Goal: Task Accomplishment & Management: Manage account settings

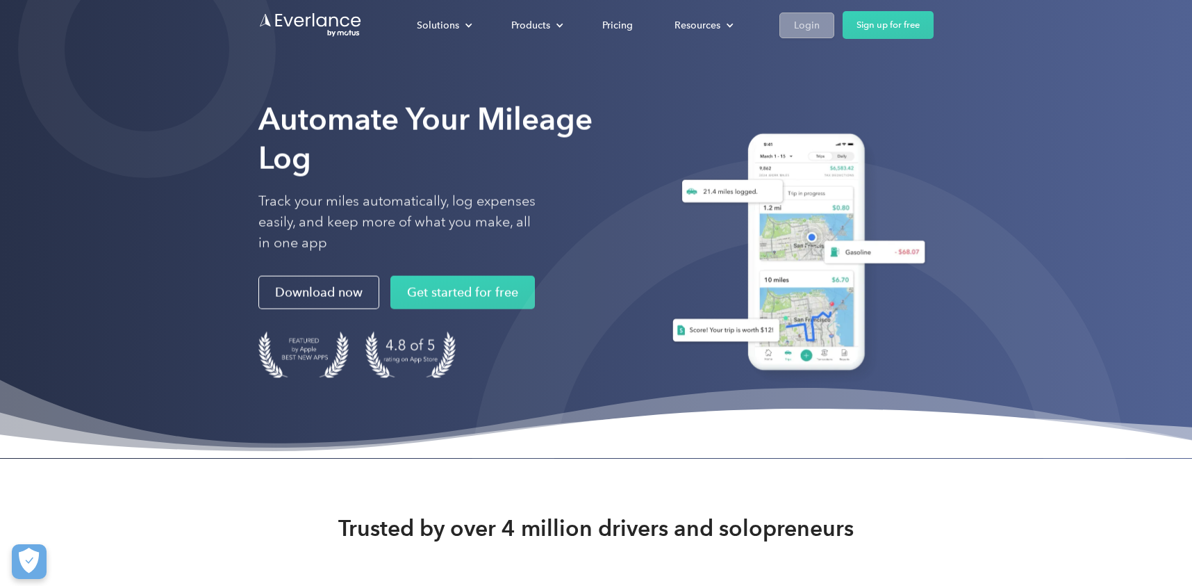
click at [809, 23] on div "Login" at bounding box center [807, 25] width 26 height 17
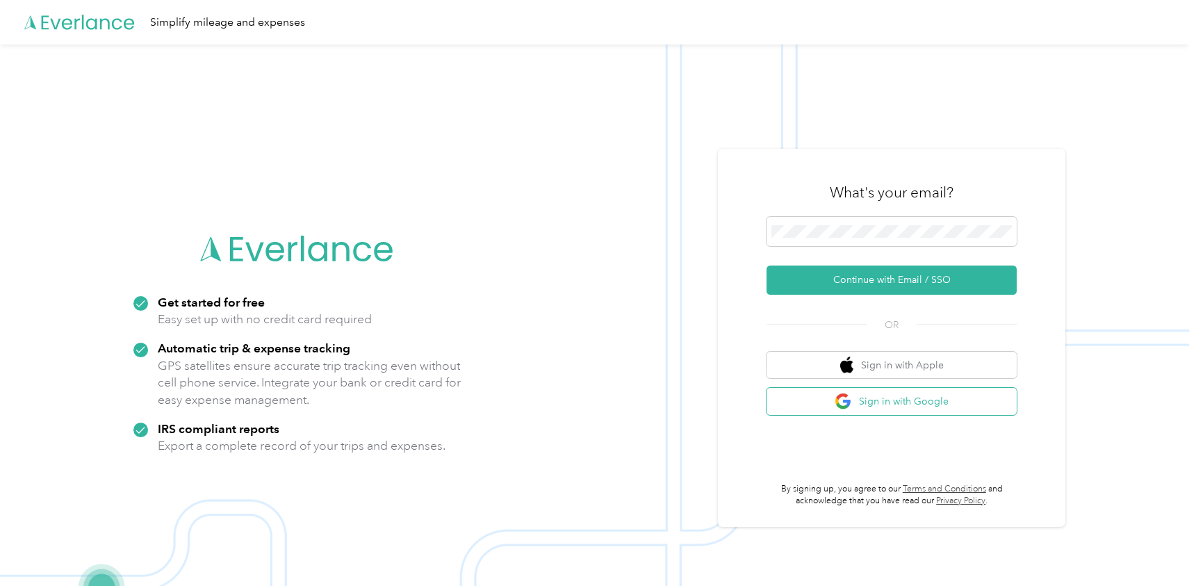
click at [836, 392] on button "Sign in with Google" at bounding box center [891, 401] width 250 height 27
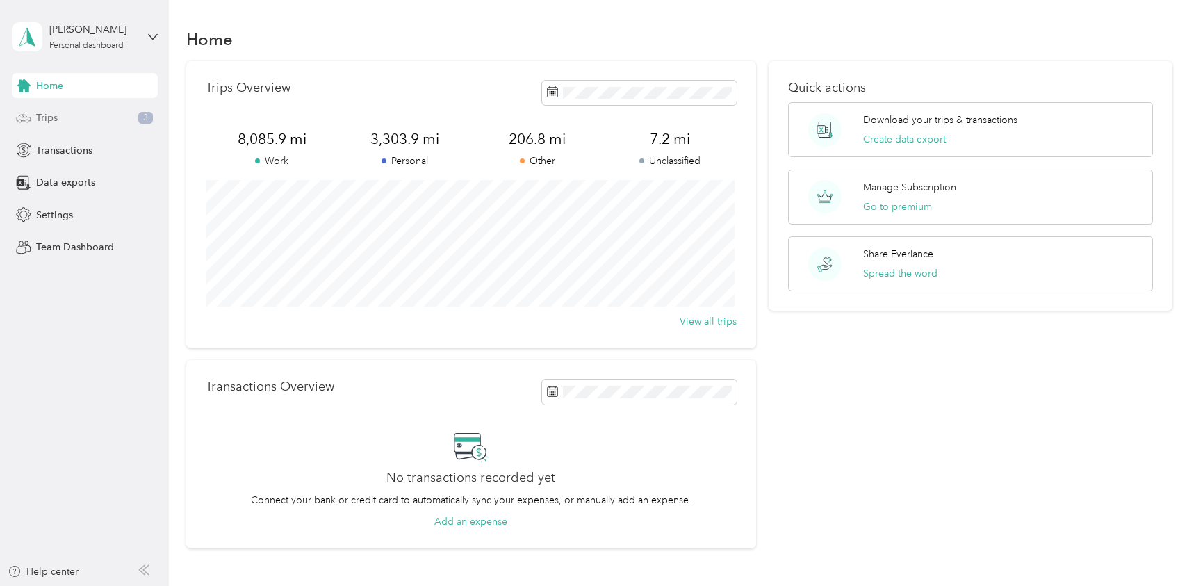
click at [45, 113] on span "Trips" at bounding box center [47, 117] width 22 height 15
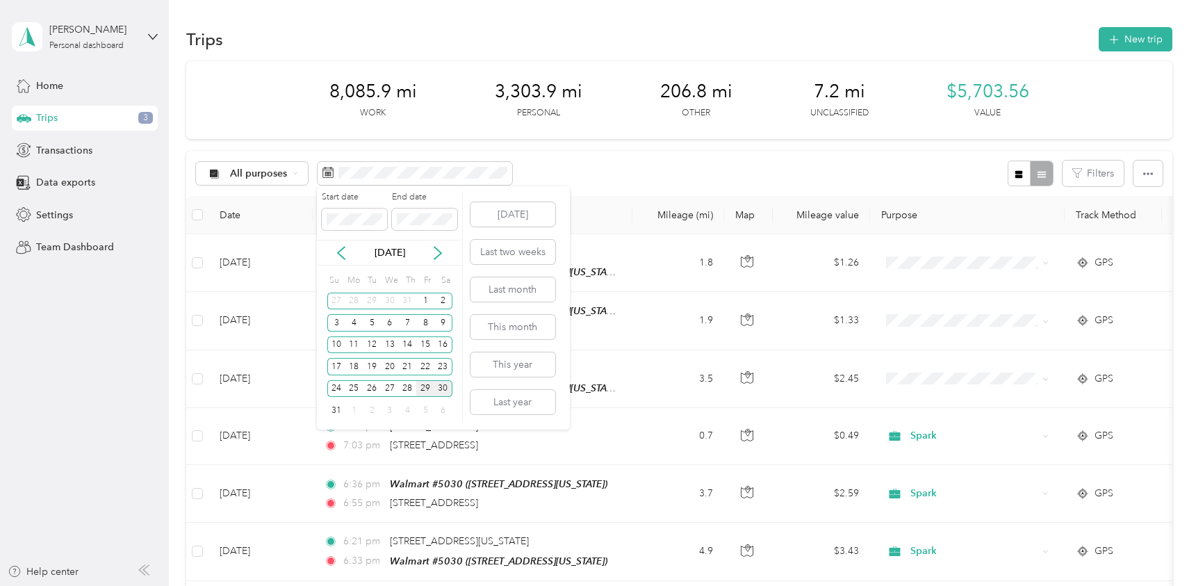
click at [423, 384] on div "29" at bounding box center [425, 388] width 18 height 17
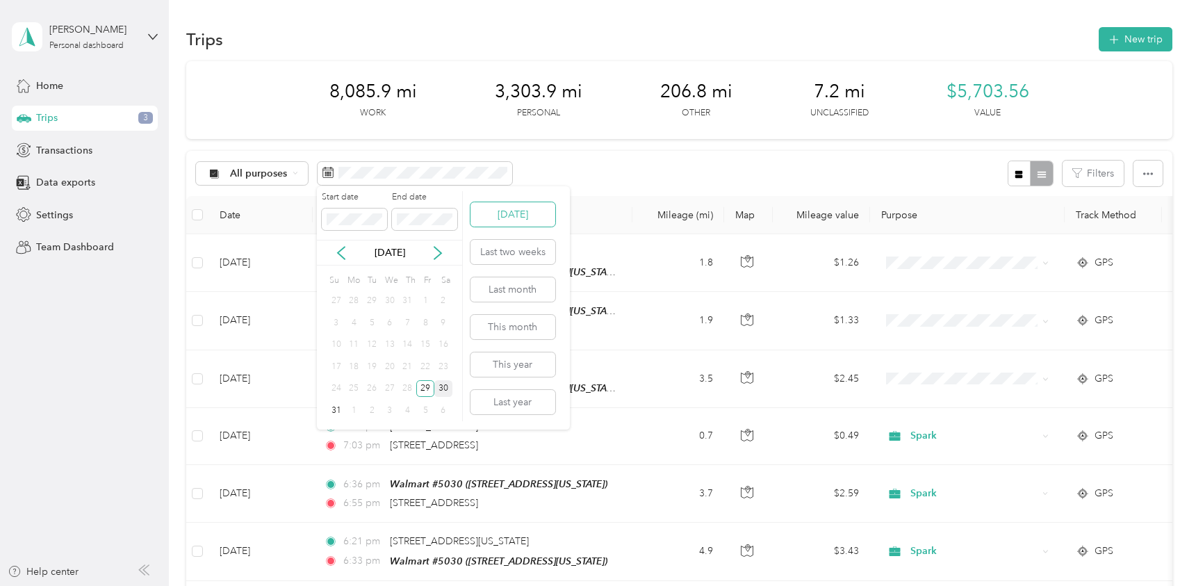
click at [512, 214] on button "Today" at bounding box center [512, 214] width 85 height 24
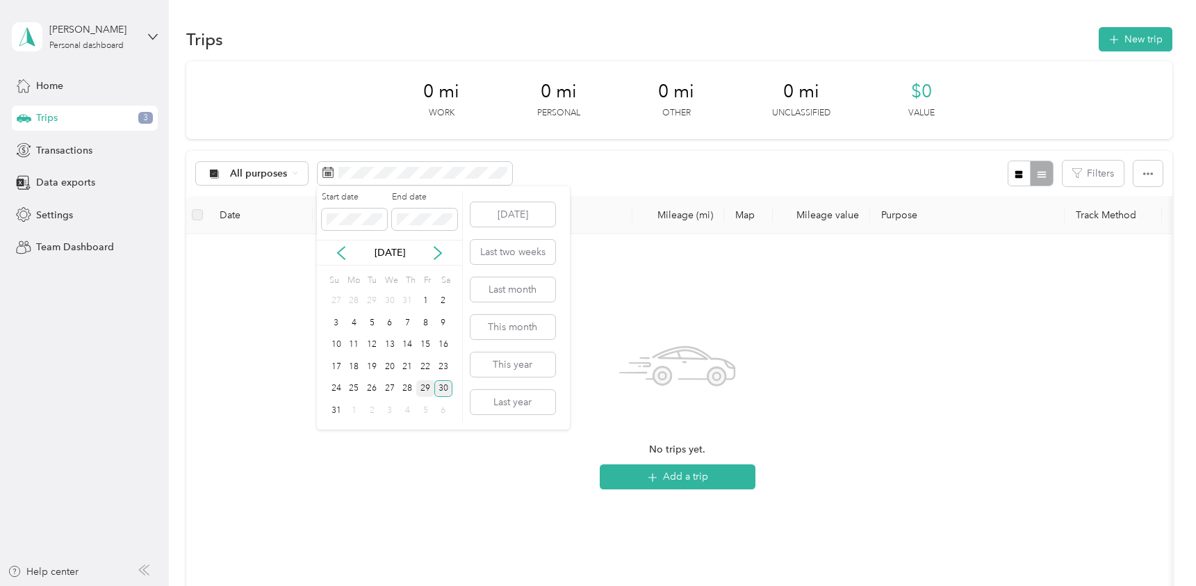
click at [424, 386] on div "29" at bounding box center [425, 388] width 18 height 17
click at [422, 383] on div "29" at bounding box center [425, 388] width 18 height 17
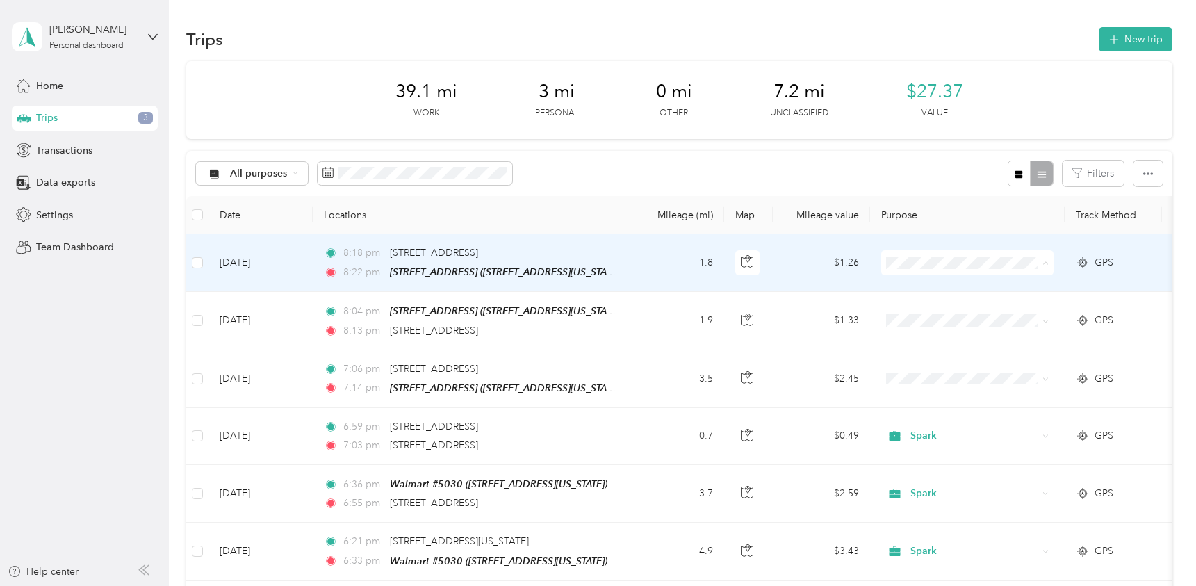
click at [917, 311] on span "Personal" at bounding box center [979, 313] width 129 height 15
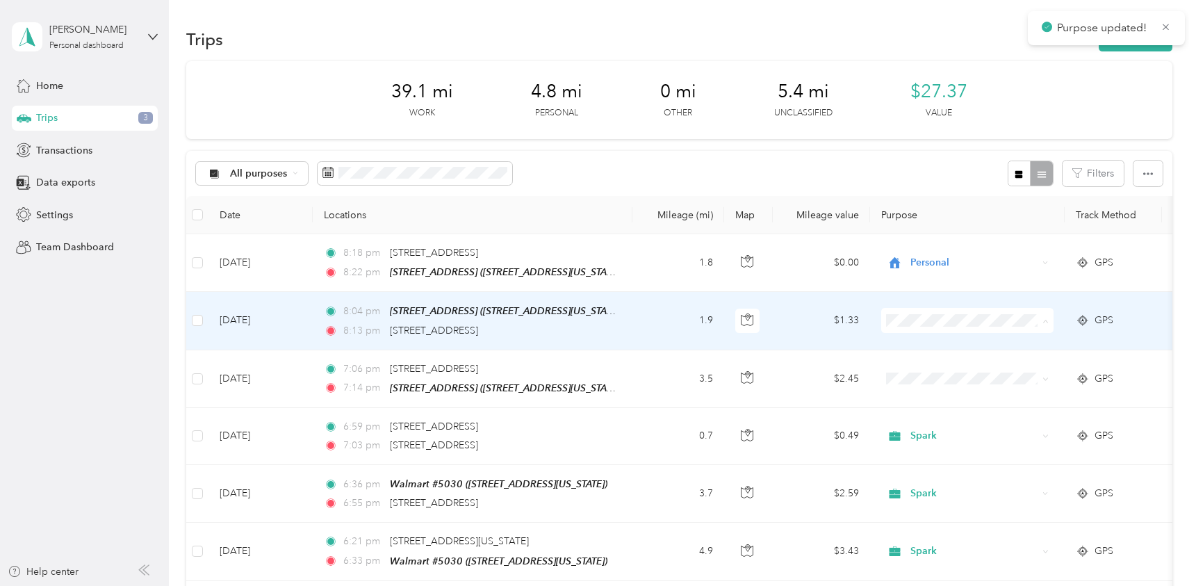
click at [936, 372] on li "Personal" at bounding box center [967, 370] width 172 height 24
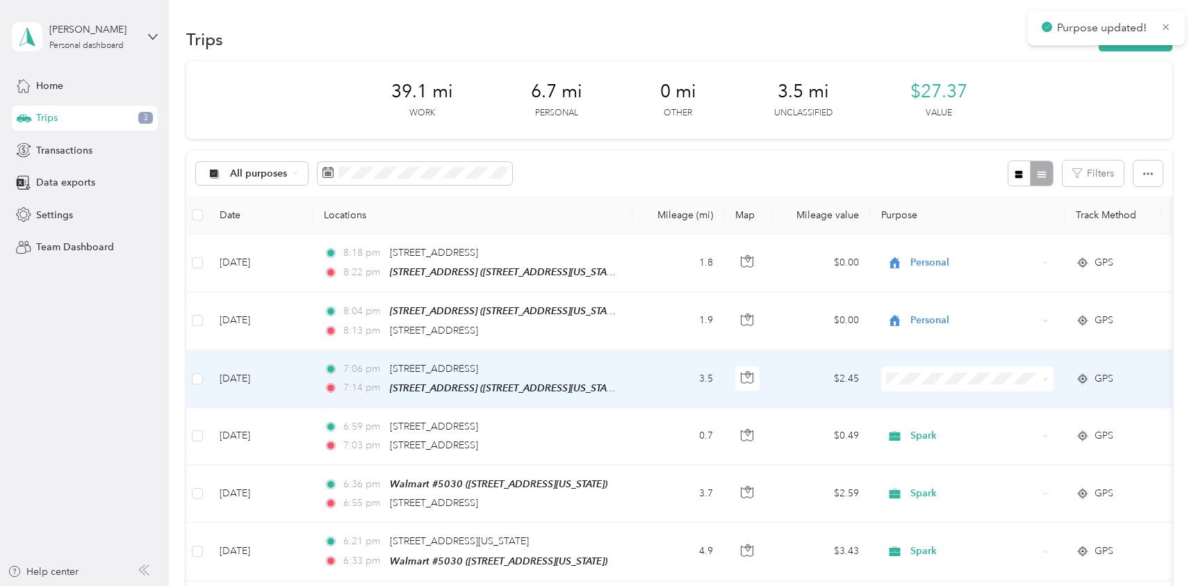
click at [918, 368] on span at bounding box center [967, 378] width 172 height 25
click at [918, 477] on span "Spark" at bounding box center [979, 470] width 129 height 15
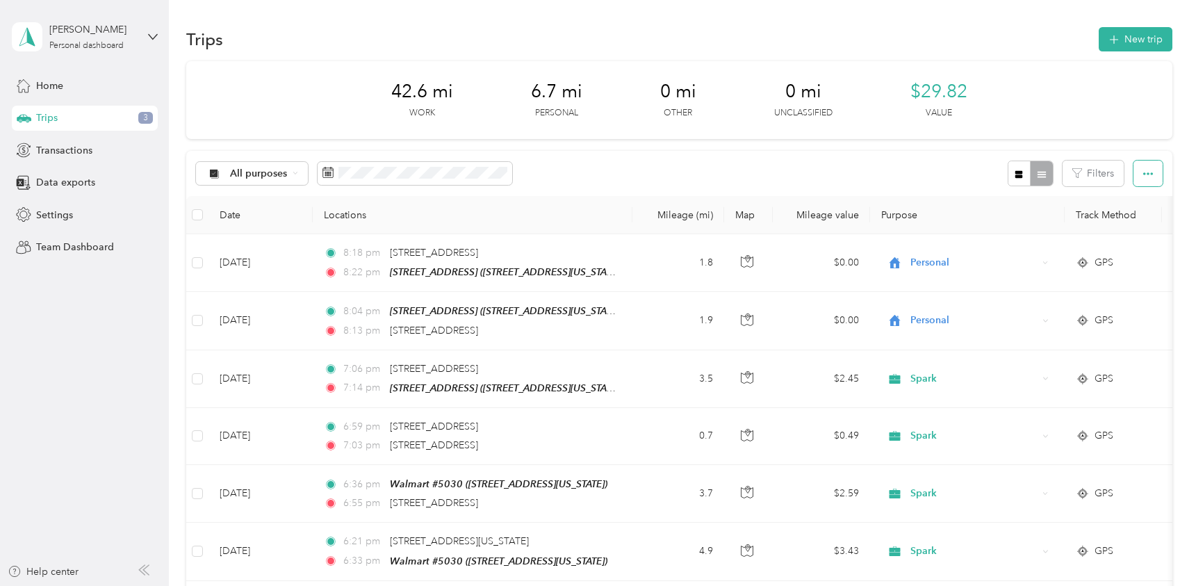
click at [1143, 179] on icon "button" at bounding box center [1148, 174] width 10 height 10
click at [1125, 224] on span "Export" at bounding box center [1123, 224] width 29 height 12
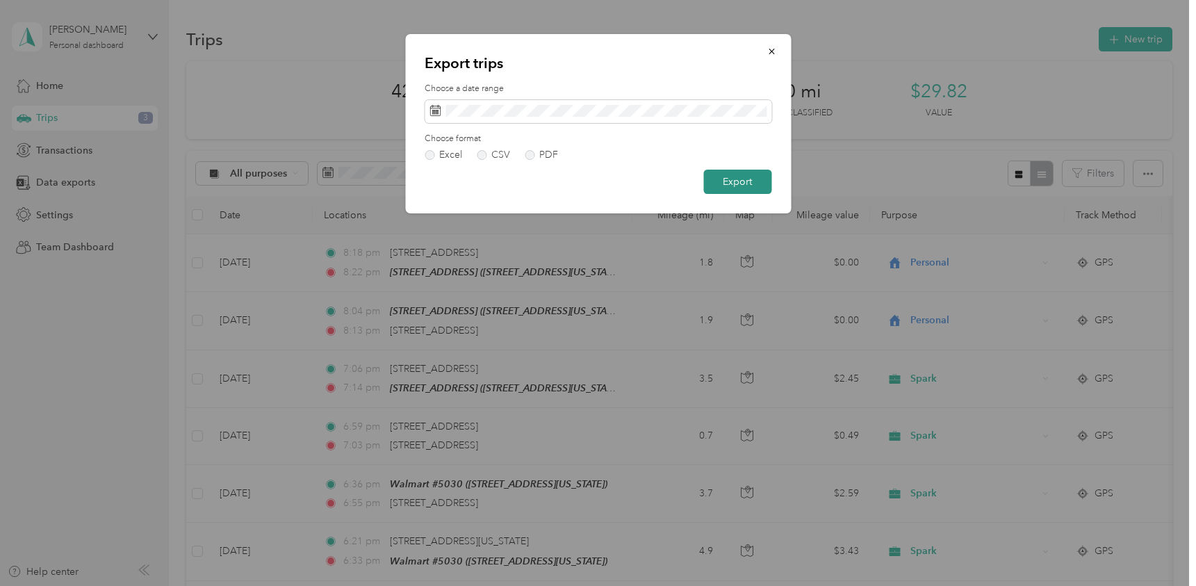
click at [745, 173] on button "Export" at bounding box center [737, 181] width 68 height 24
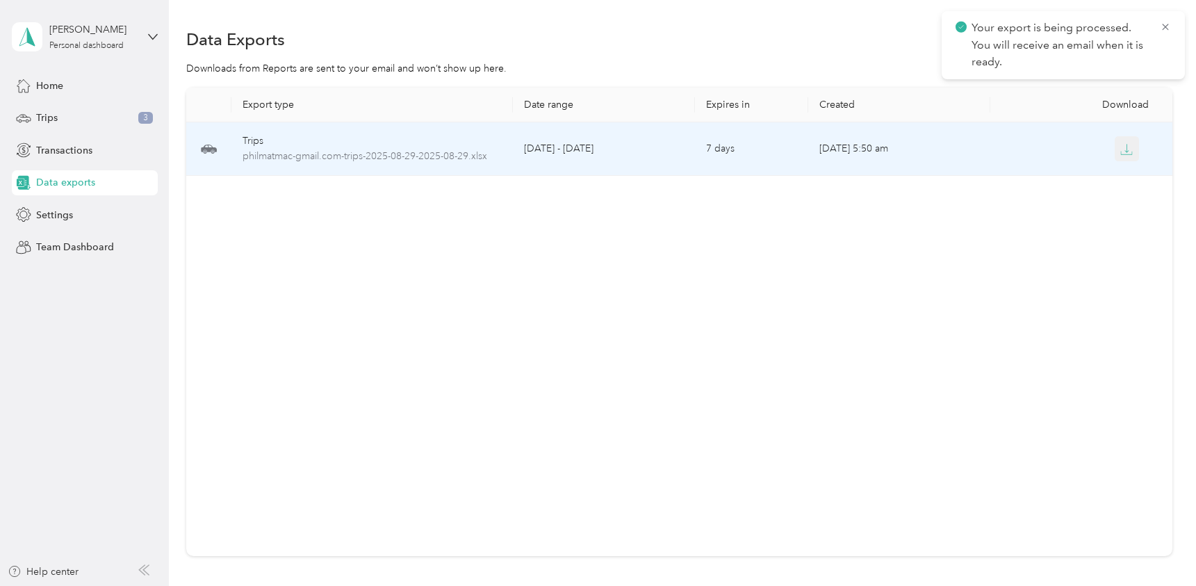
click at [1124, 150] on icon "button" at bounding box center [1126, 149] width 13 height 13
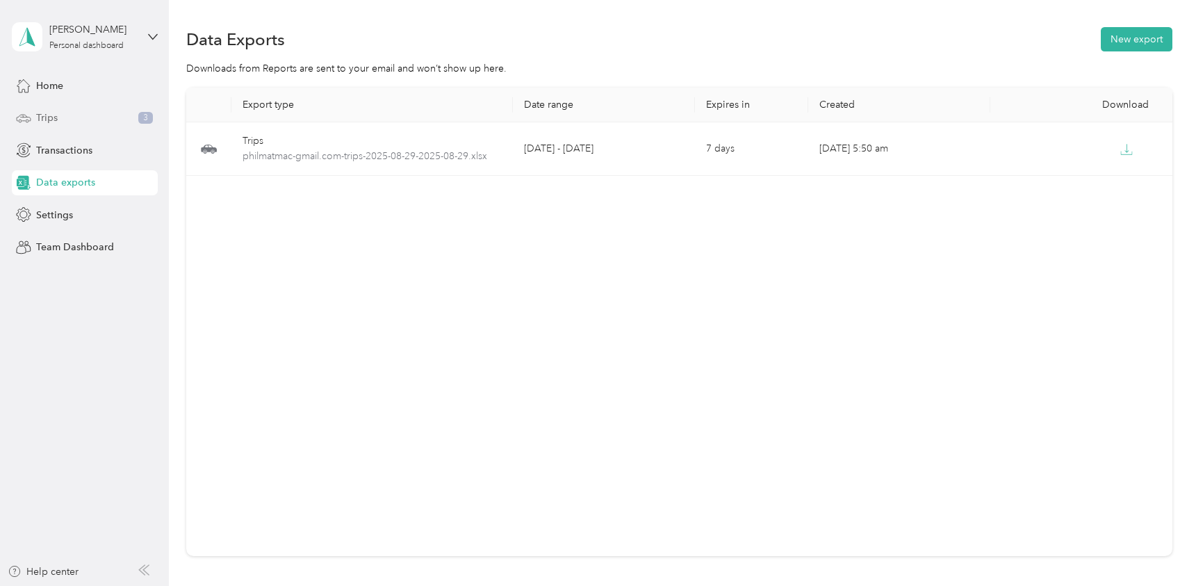
click at [57, 122] on span "Trips" at bounding box center [47, 117] width 22 height 15
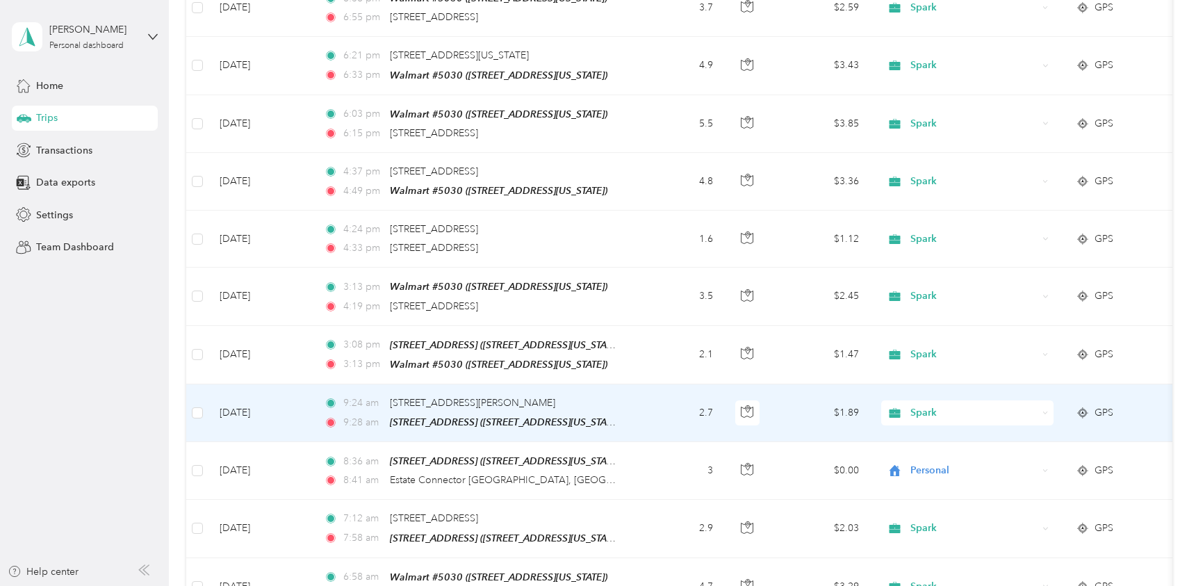
scroll to position [486, 0]
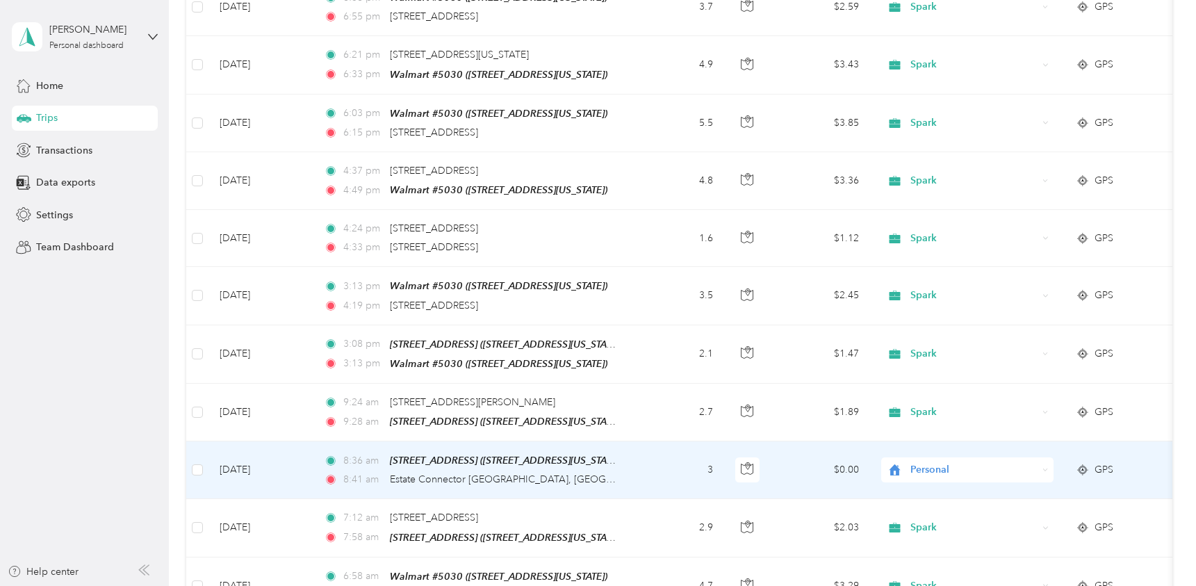
click at [921, 463] on span "Personal" at bounding box center [973, 469] width 127 height 15
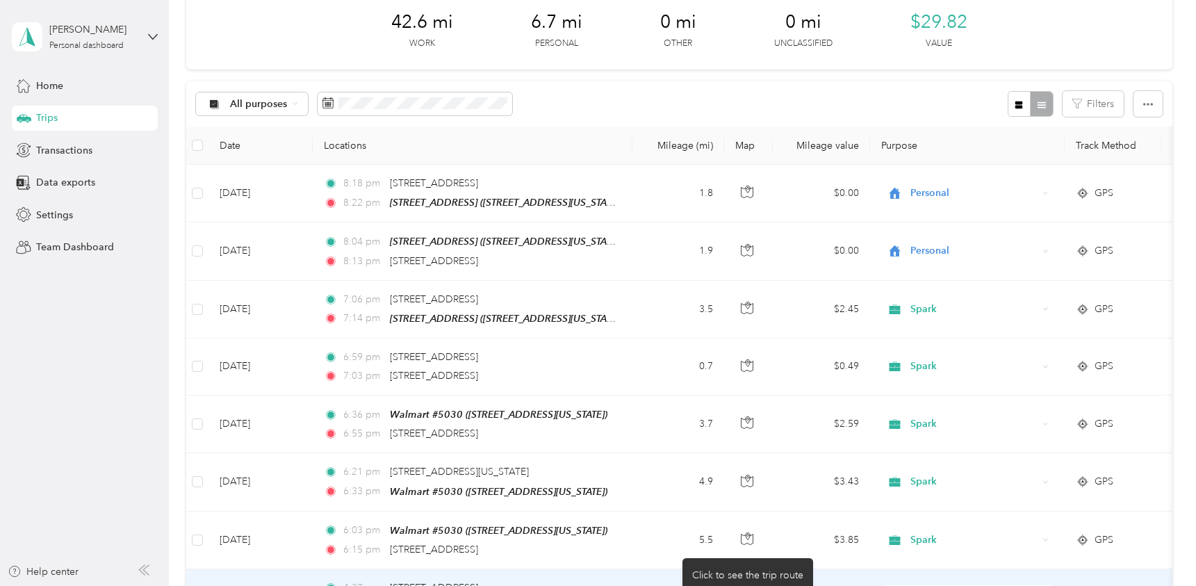
scroll to position [0, 0]
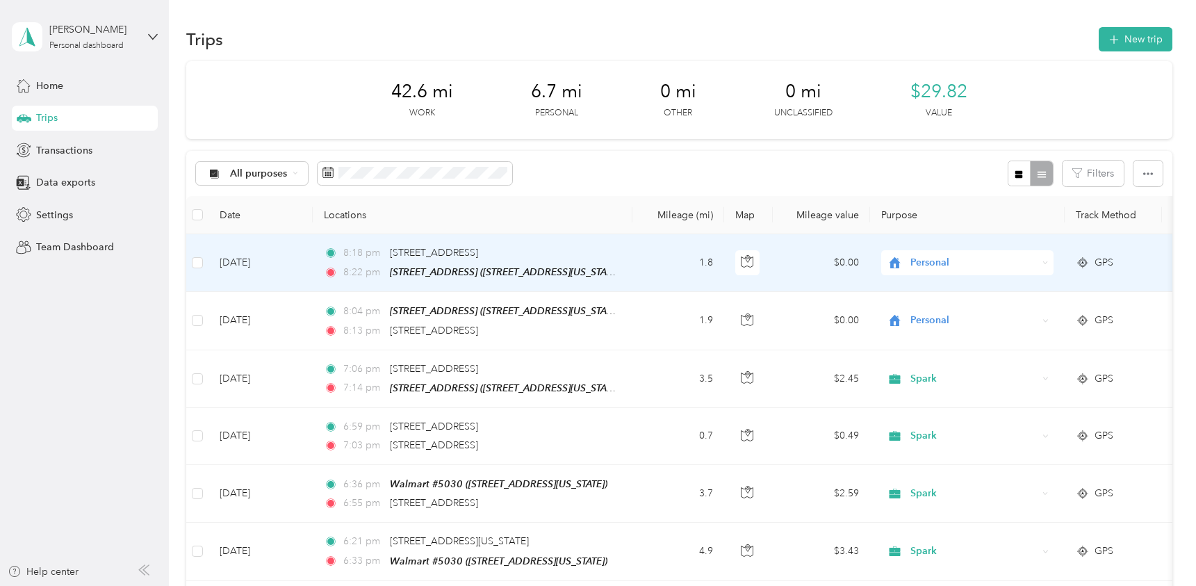
click at [931, 263] on span "Personal" at bounding box center [973, 262] width 127 height 15
click at [920, 356] on span "Spark" at bounding box center [979, 355] width 129 height 15
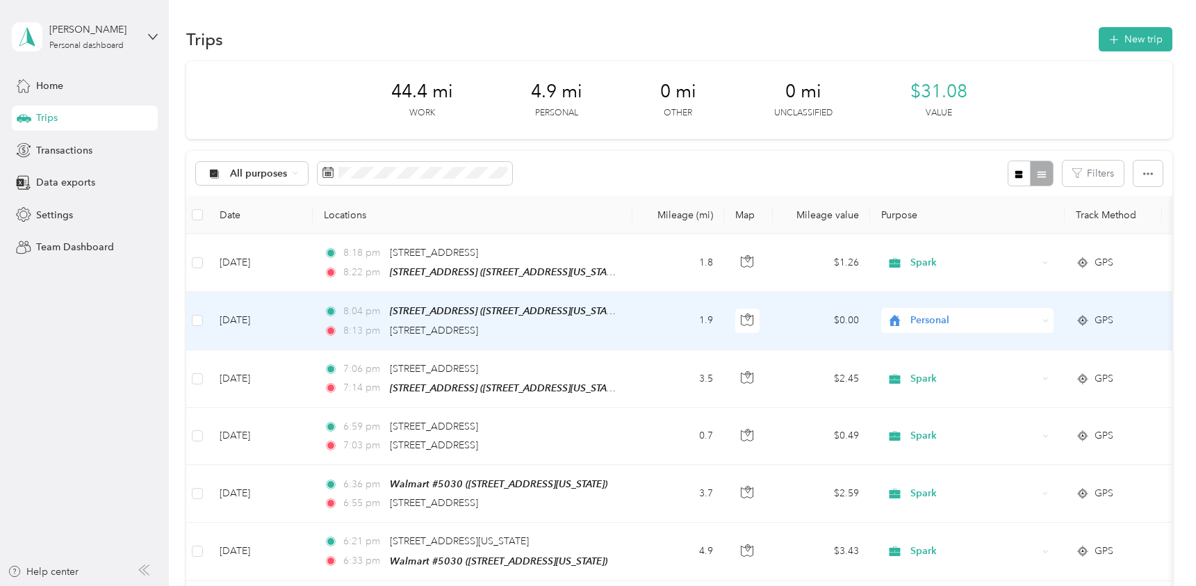
click at [923, 320] on span "Personal" at bounding box center [973, 320] width 127 height 15
click at [917, 416] on span "Spark" at bounding box center [979, 417] width 129 height 15
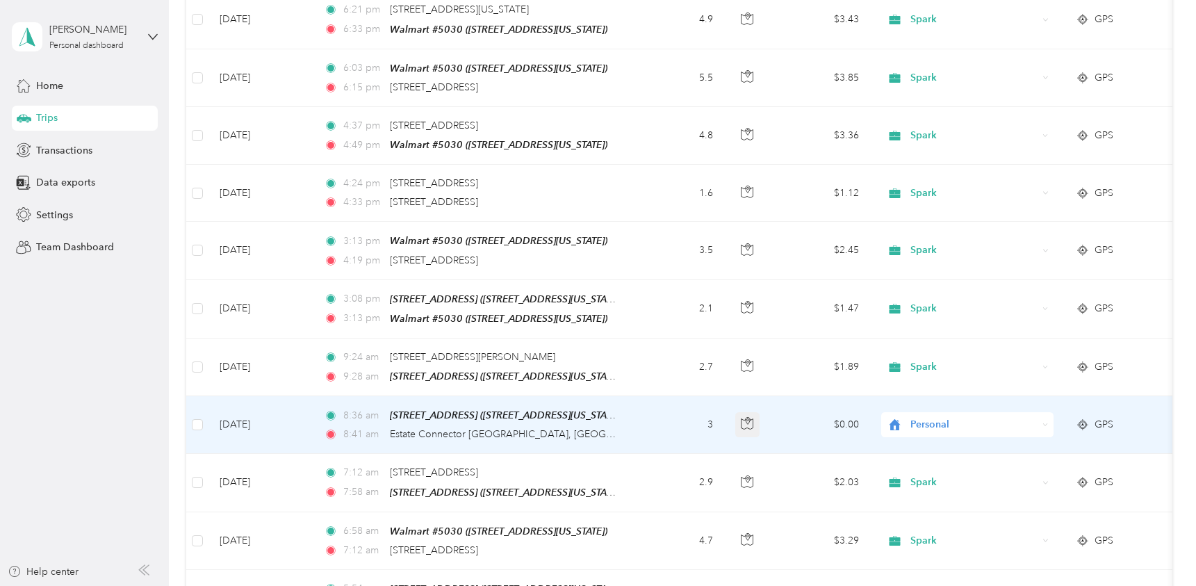
scroll to position [556, 0]
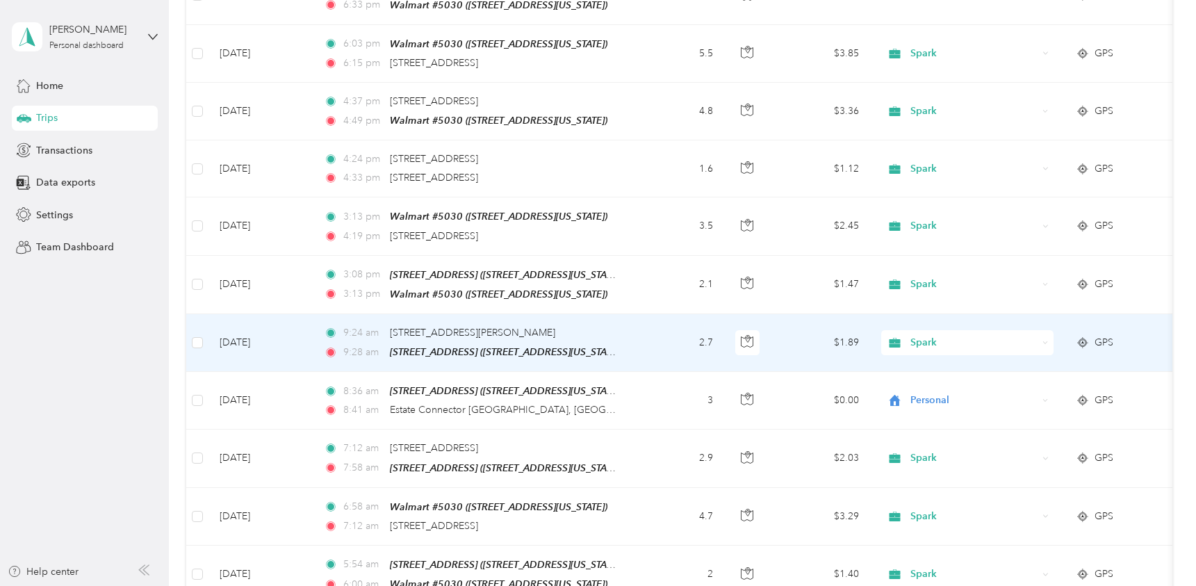
click at [909, 335] on span "Spark" at bounding box center [961, 342] width 151 height 15
click at [909, 384] on span "Personal" at bounding box center [967, 385] width 153 height 15
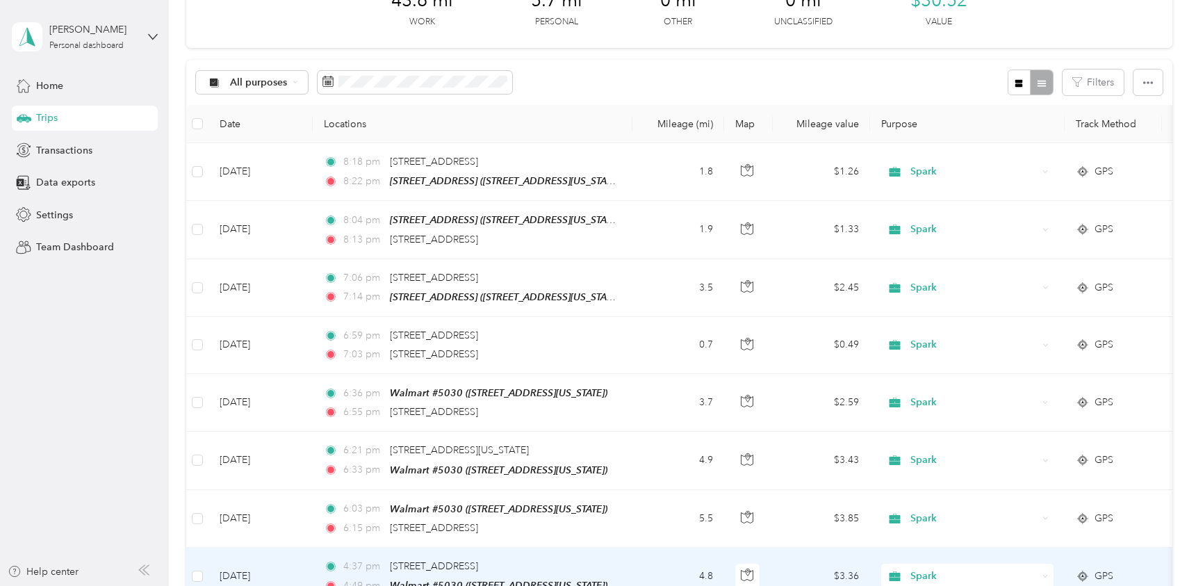
scroll to position [69, 0]
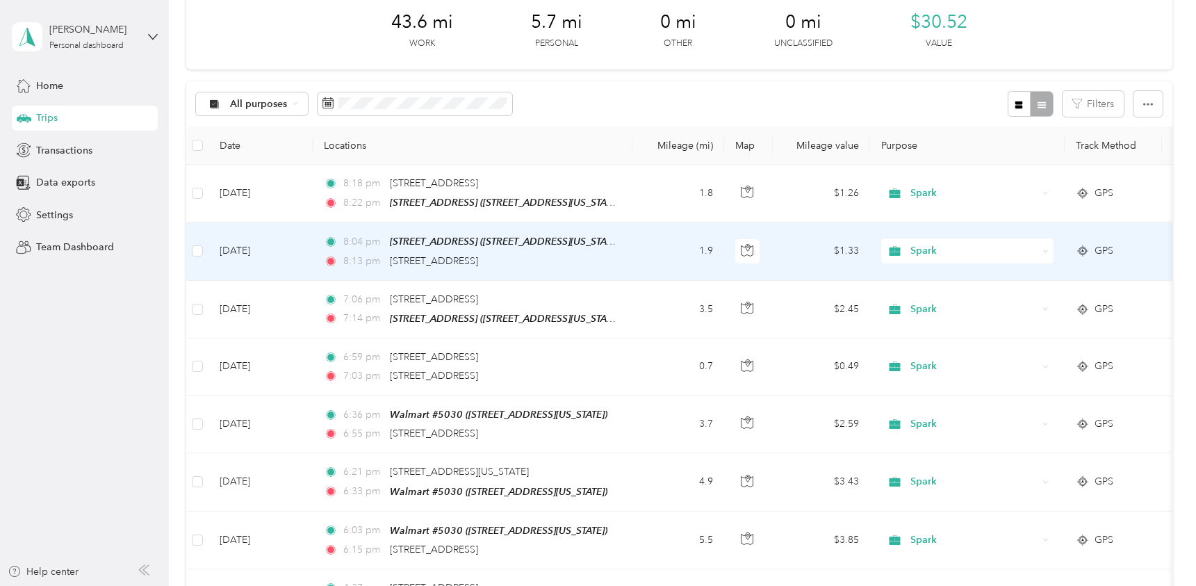
click at [916, 251] on span "Spark" at bounding box center [973, 250] width 127 height 15
click at [914, 297] on span "Personal" at bounding box center [967, 300] width 153 height 15
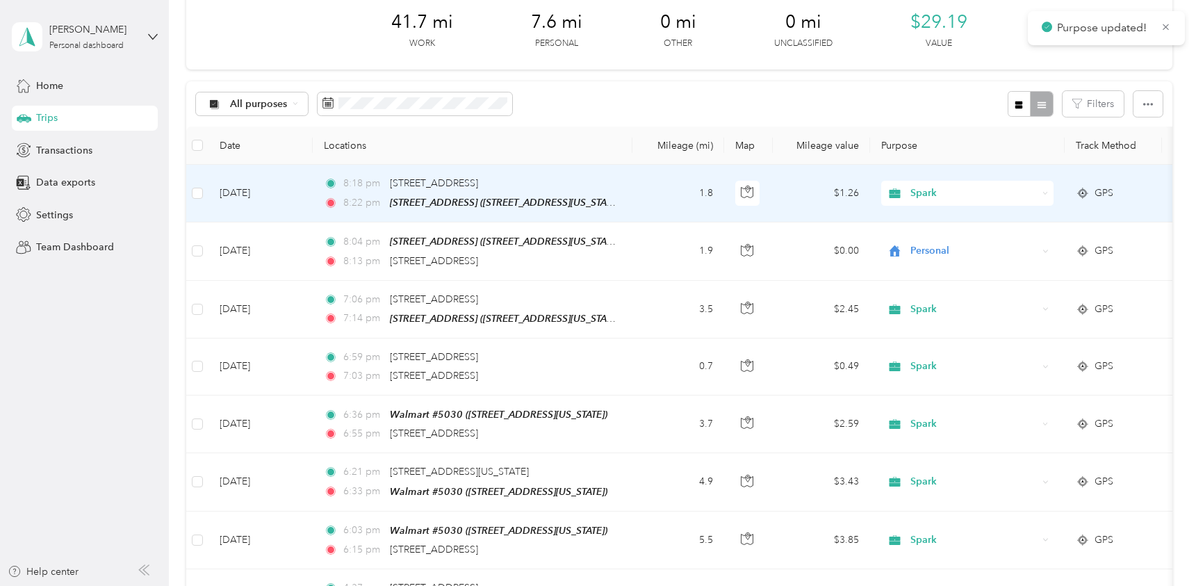
click at [925, 194] on span "Spark" at bounding box center [973, 192] width 127 height 15
click at [929, 243] on span "Personal" at bounding box center [979, 238] width 129 height 15
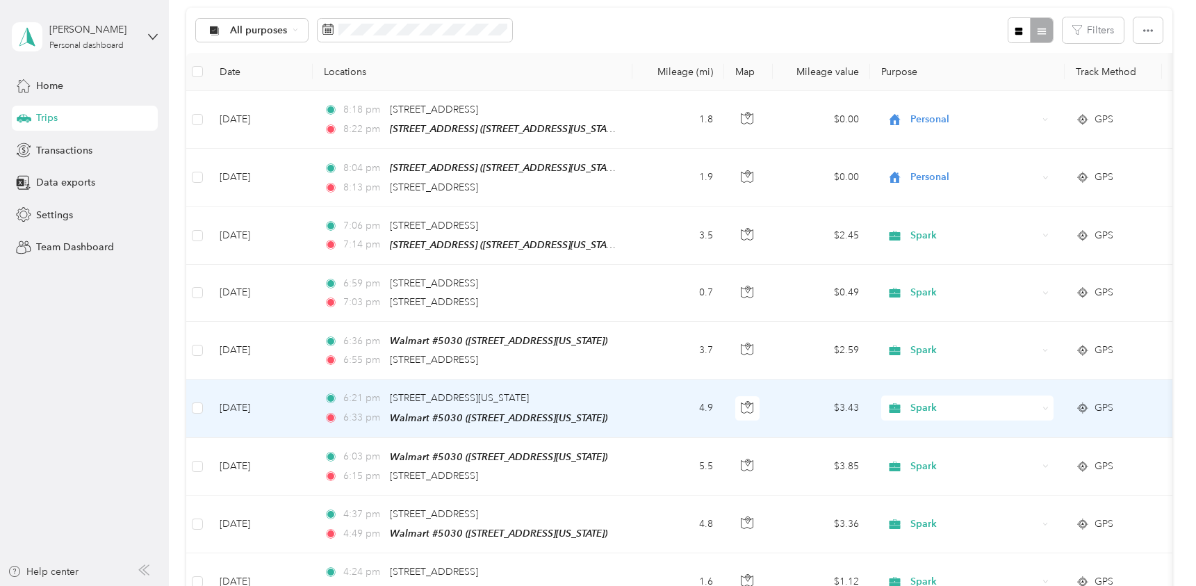
scroll to position [0, 0]
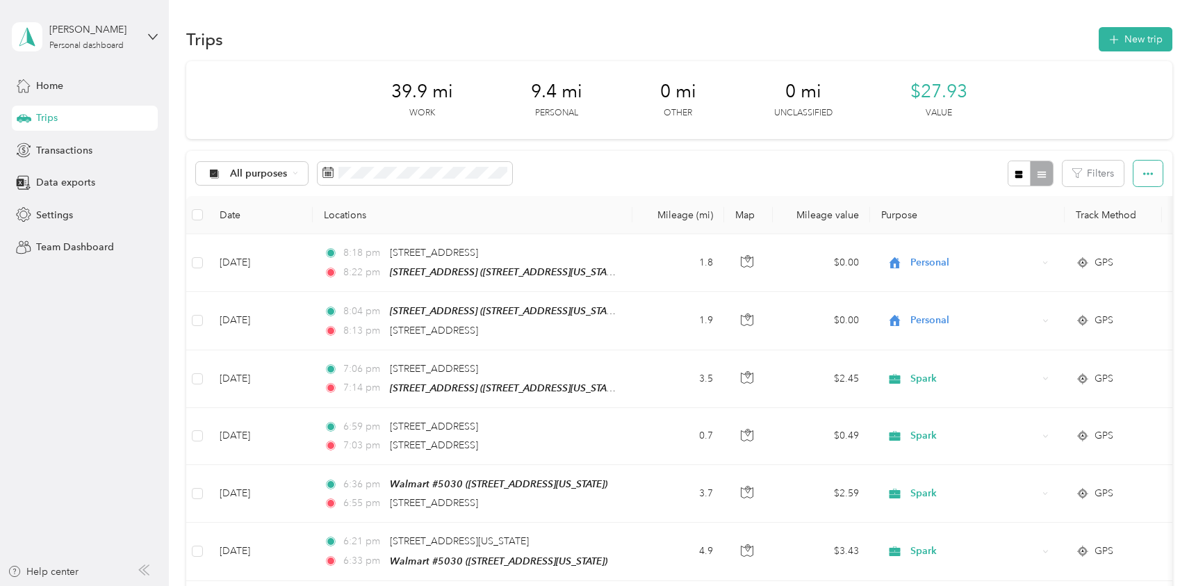
click at [1146, 173] on icon "button" at bounding box center [1148, 174] width 10 height 10
click at [1117, 219] on span "Export" at bounding box center [1123, 224] width 29 height 12
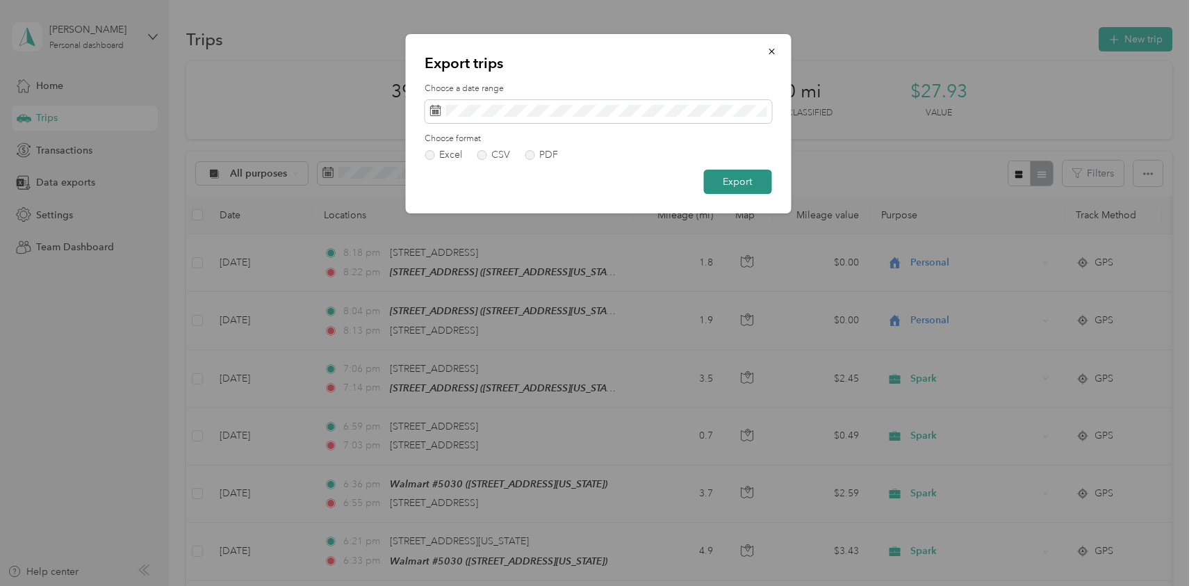
click at [745, 182] on button "Export" at bounding box center [737, 181] width 68 height 24
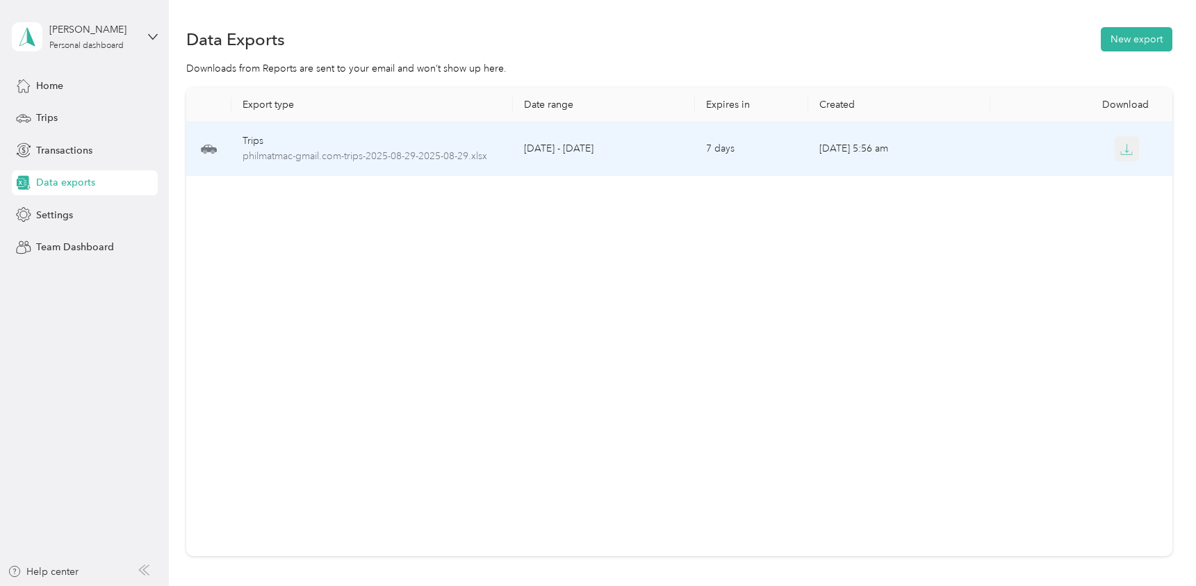
drag, startPoint x: 1122, startPoint y: 148, endPoint x: 1114, endPoint y: 148, distance: 8.3
click at [1121, 149] on icon "button" at bounding box center [1126, 149] width 13 height 13
